Goal: Task Accomplishment & Management: Use online tool/utility

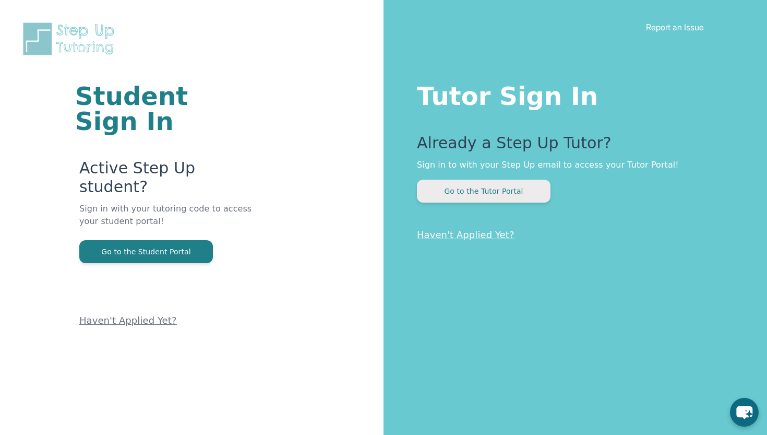
click at [457, 200] on button "Go to the Tutor Portal" at bounding box center [484, 191] width 134 height 23
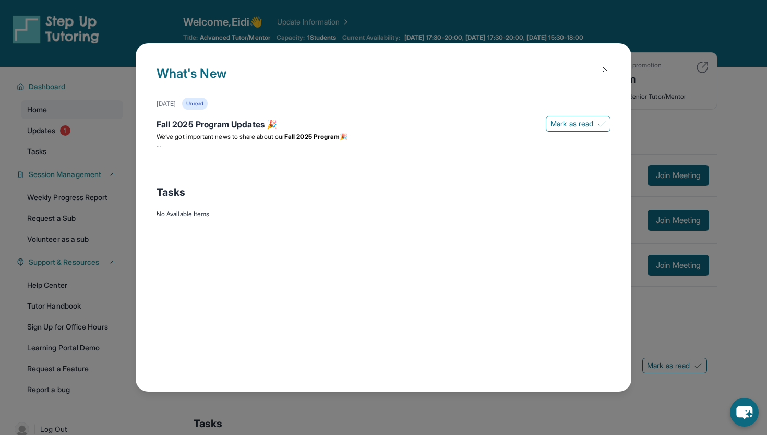
click at [607, 67] on img at bounding box center [605, 69] width 8 height 8
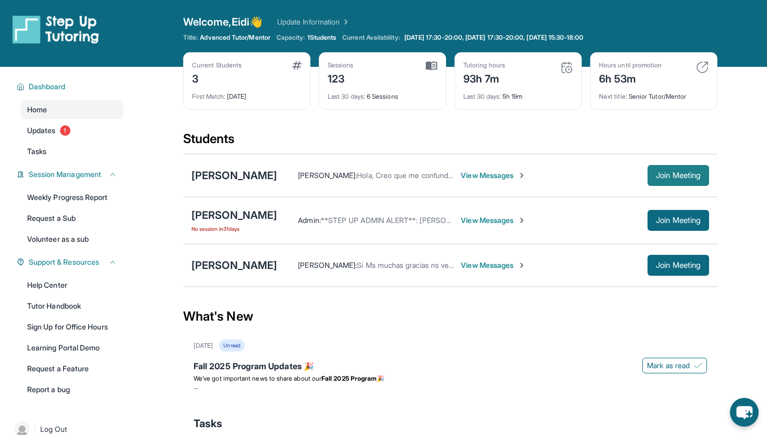
click at [676, 176] on span "Join Meeting" at bounding box center [678, 175] width 45 height 6
click at [677, 173] on span "Join Meeting" at bounding box center [678, 175] width 45 height 6
click at [248, 175] on div "[PERSON_NAME]" at bounding box center [235, 175] width 86 height 15
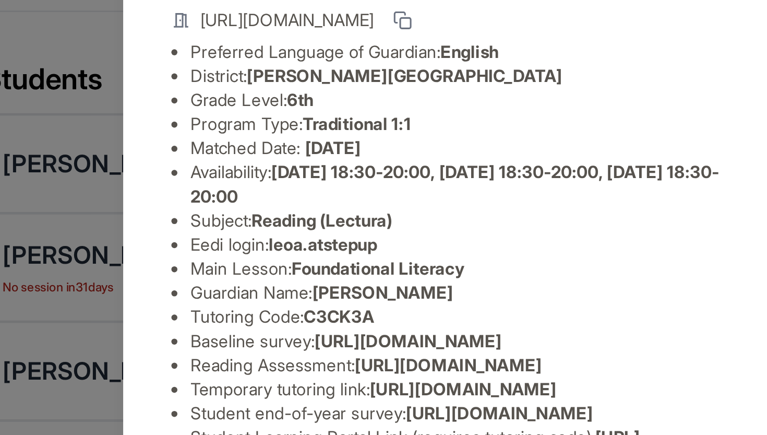
scroll to position [133, 0]
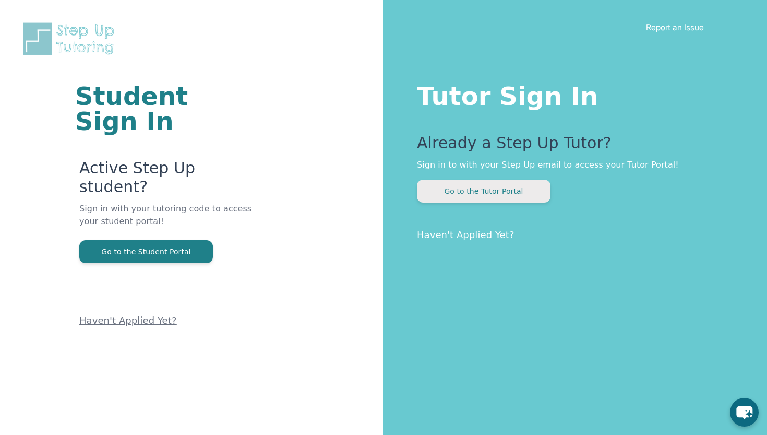
click at [508, 192] on button "Go to the Tutor Portal" at bounding box center [484, 191] width 134 height 23
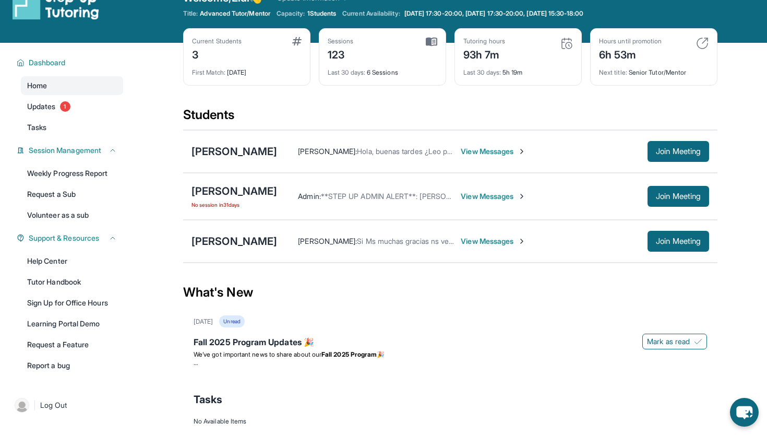
scroll to position [28, 0]
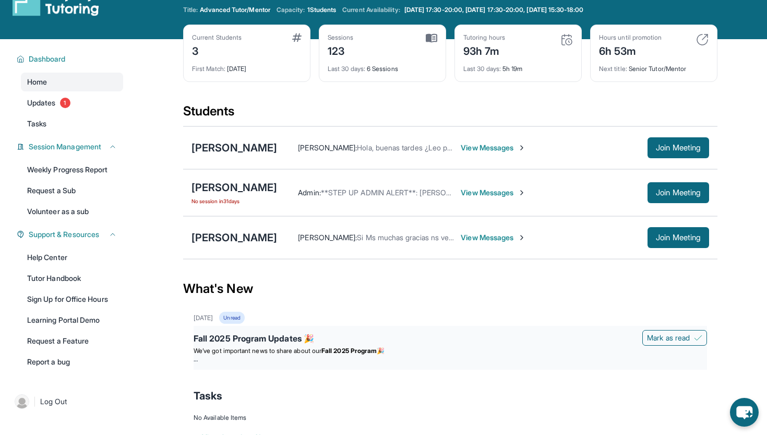
click at [295, 342] on div "Fall 2025 Program Updates 🎉" at bounding box center [451, 339] width 514 height 15
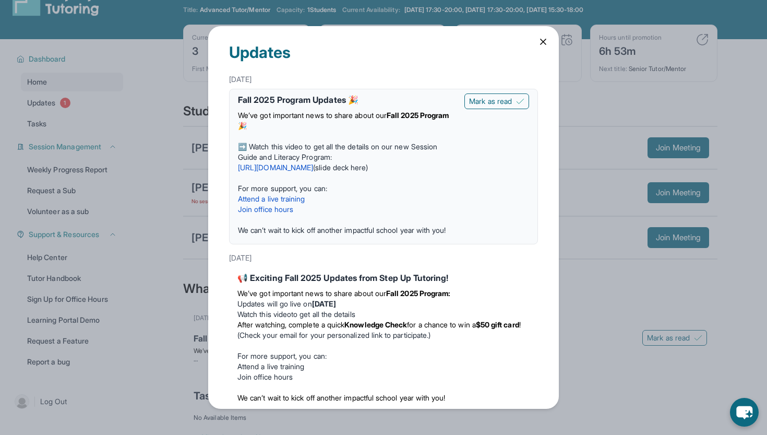
scroll to position [0, 0]
click at [547, 40] on icon at bounding box center [543, 42] width 10 height 10
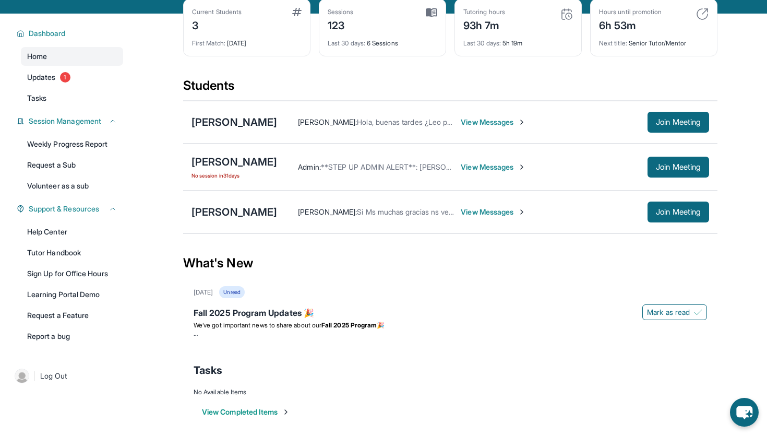
scroll to position [55, 0]
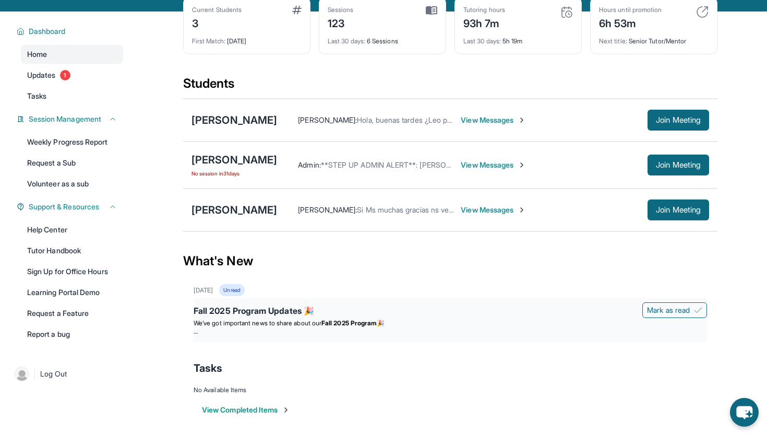
click at [427, 300] on div "Fall 2025 Program Updates 🎉 Mark as read We’ve got important news to share abou…" at bounding box center [451, 320] width 514 height 44
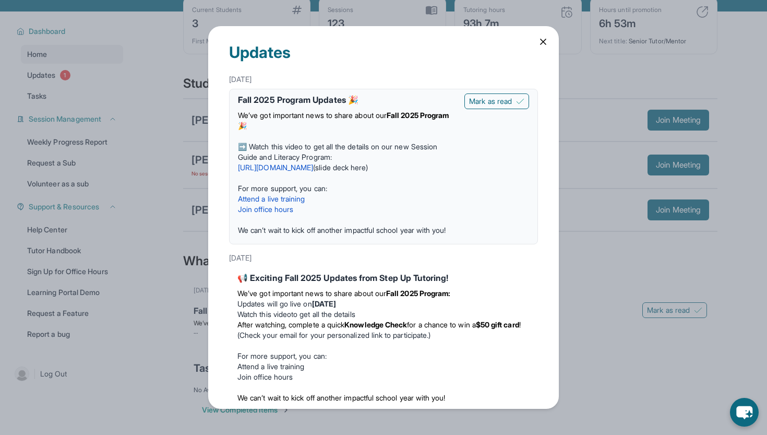
click at [313, 166] on link "[URL][DOMAIN_NAME]" at bounding box center [275, 167] width 75 height 9
click at [543, 44] on icon at bounding box center [543, 42] width 10 height 10
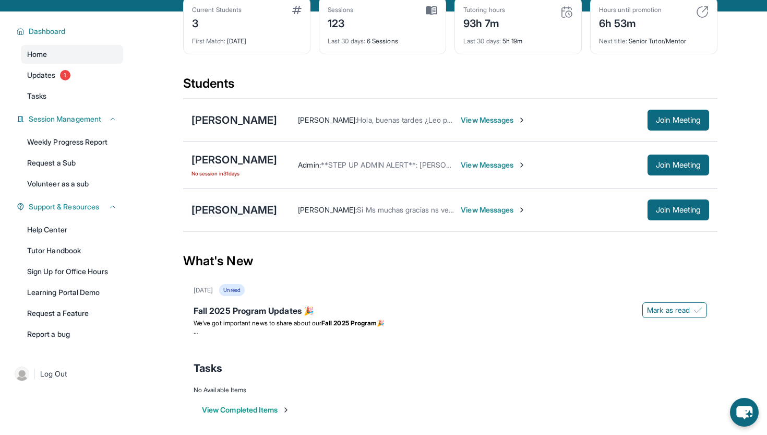
click at [277, 207] on div "[PERSON_NAME]" at bounding box center [235, 210] width 86 height 15
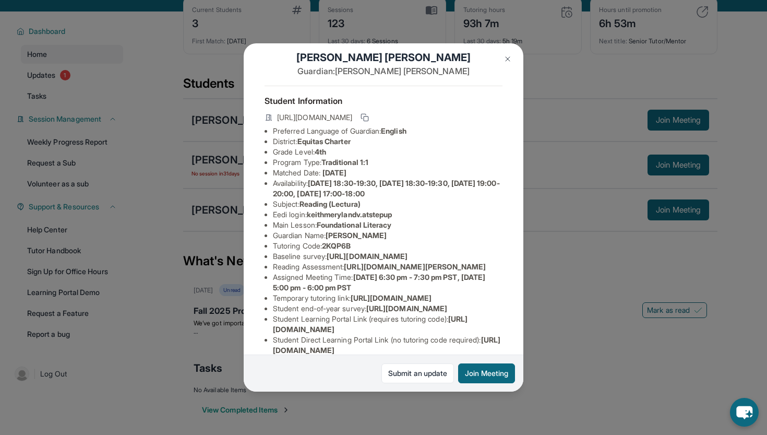
click at [509, 60] on img at bounding box center [508, 59] width 8 height 8
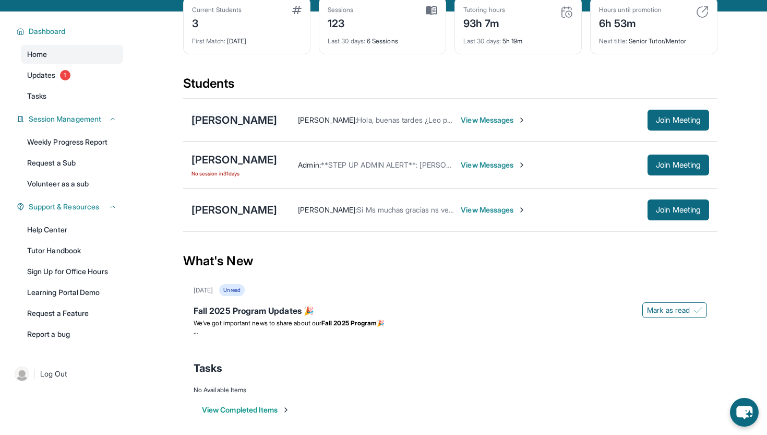
click at [272, 121] on div "[PERSON_NAME]" at bounding box center [235, 120] width 86 height 15
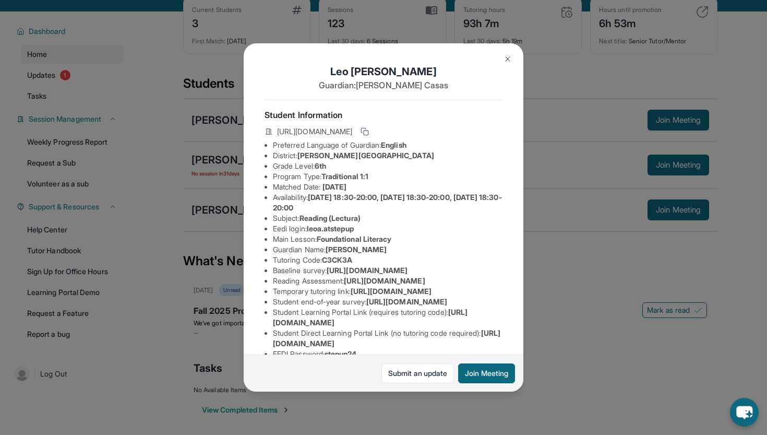
click at [504, 62] on img at bounding box center [508, 59] width 8 height 8
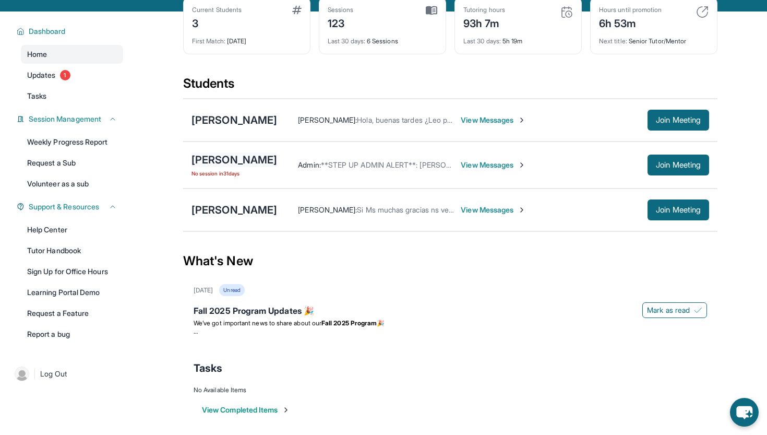
click at [277, 160] on div "[PERSON_NAME]" at bounding box center [235, 159] width 86 height 15
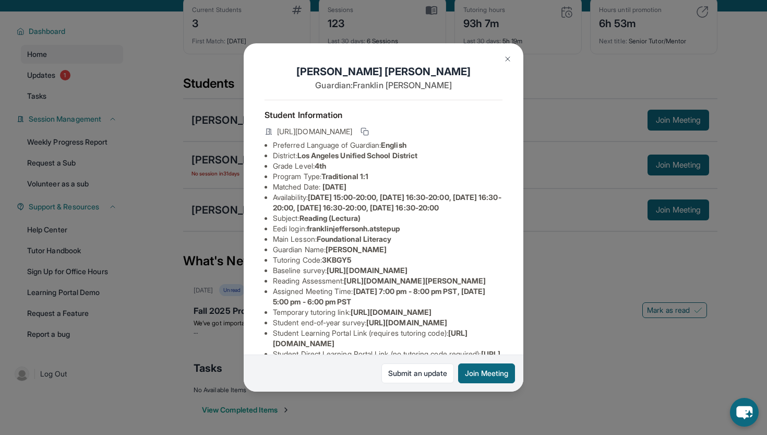
click at [503, 60] on button at bounding box center [507, 59] width 21 height 21
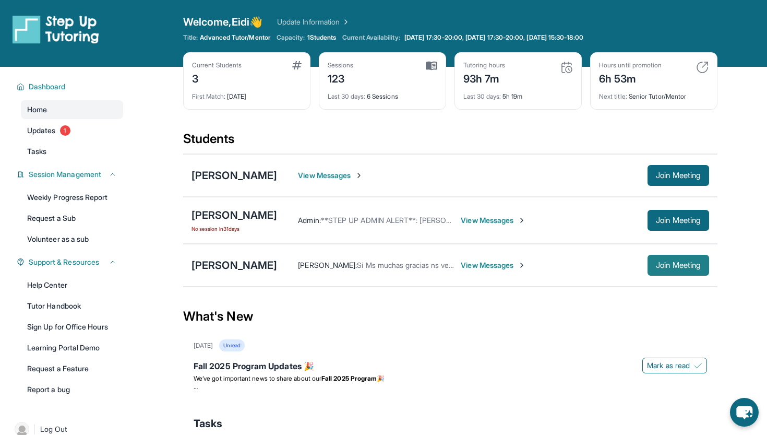
click at [656, 262] on span "Join Meeting" at bounding box center [678, 265] width 45 height 6
